Goal: Transaction & Acquisition: Purchase product/service

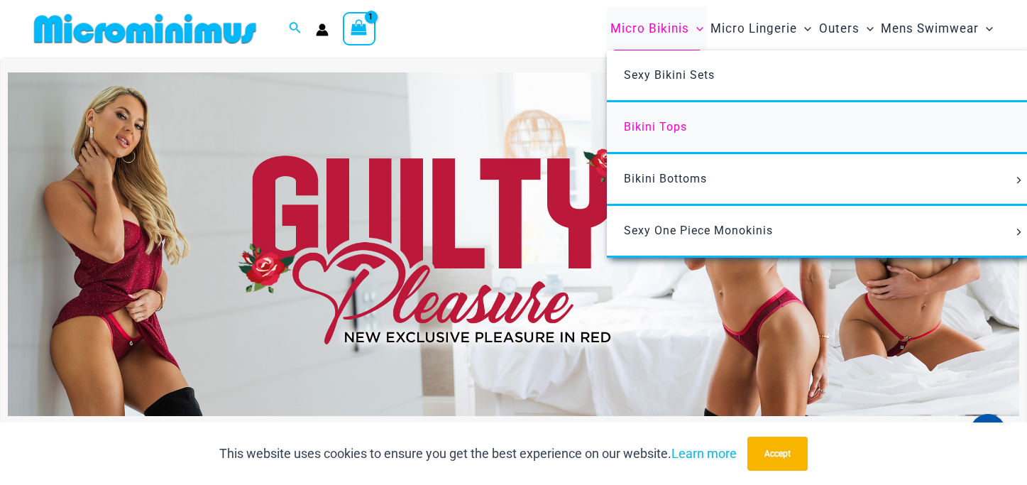
type input "**********"
click at [639, 126] on span "Bikini Tops" at bounding box center [655, 126] width 63 height 13
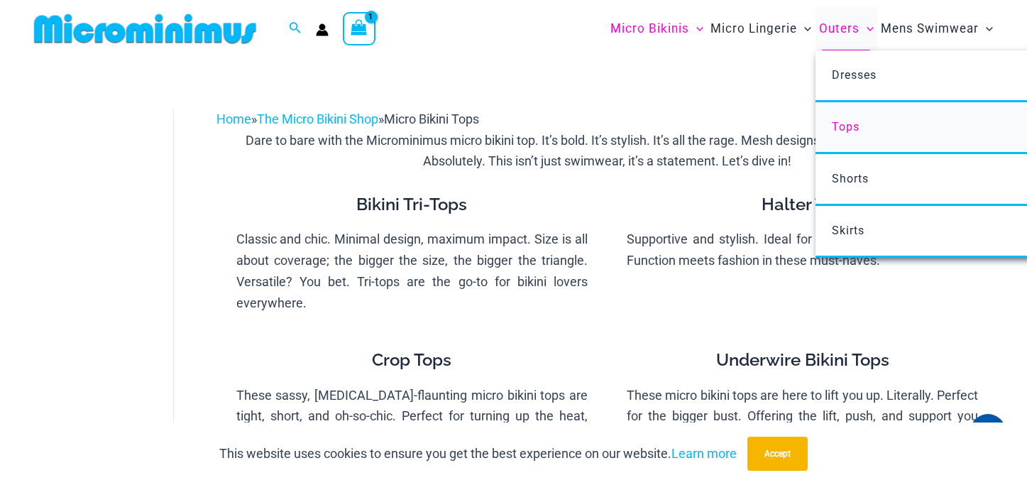
type input "**********"
click at [840, 131] on span "Tops" at bounding box center [846, 126] width 28 height 13
